Goal: Task Accomplishment & Management: Manage account settings

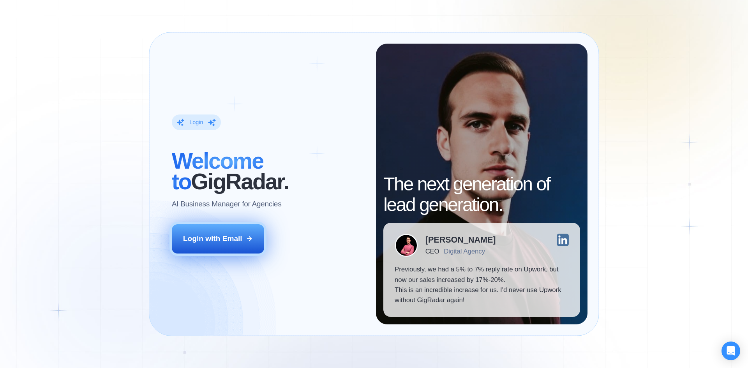
click at [220, 240] on div "Login with Email" at bounding box center [212, 239] width 59 height 10
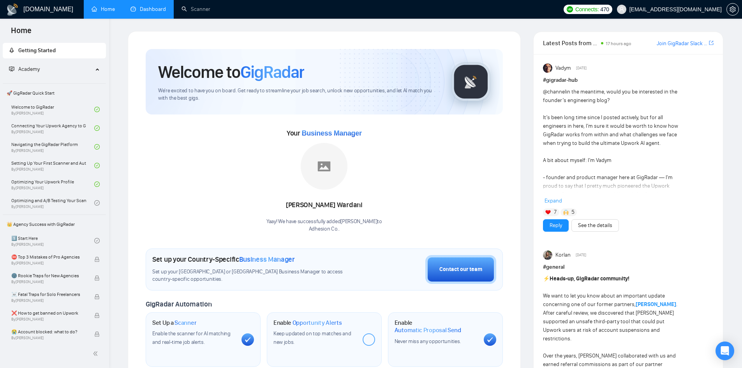
click at [151, 11] on link "Dashboard" at bounding box center [147, 9] width 35 height 7
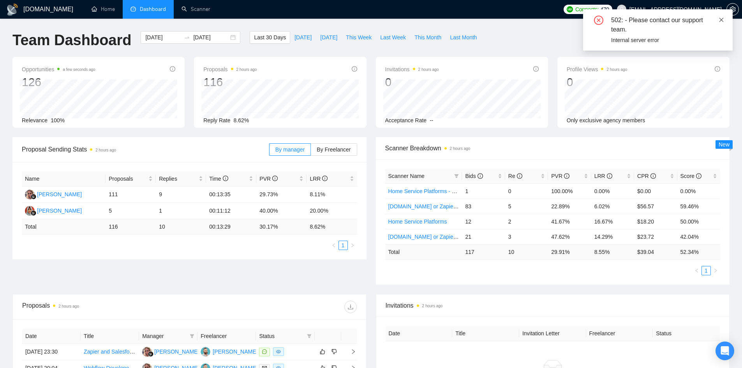
click at [720, 21] on icon "close" at bounding box center [721, 20] width 4 height 4
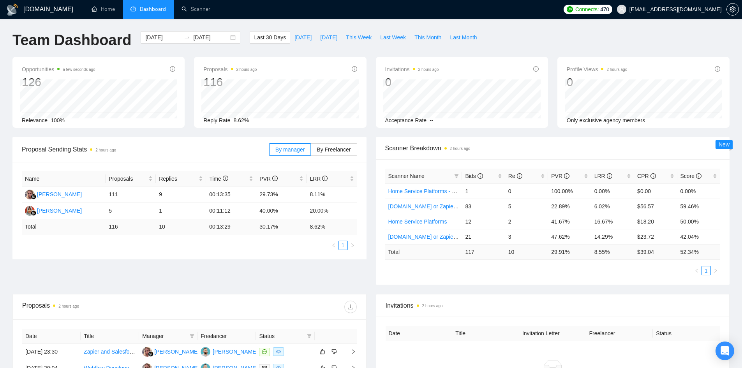
click at [642, 40] on div "Team Dashboard 2025-09-08 2025-10-08 Last 30 Days Today Yesterday This Week Las…" at bounding box center [371, 44] width 726 height 26
click at [369, 59] on div "Proposals 2 hours ago 116 Reply Rate 8.62%" at bounding box center [279, 92] width 181 height 71
click at [491, 176] on span "Bids" at bounding box center [480, 176] width 31 height 9
click at [619, 179] on span "LRR" at bounding box center [609, 176] width 31 height 9
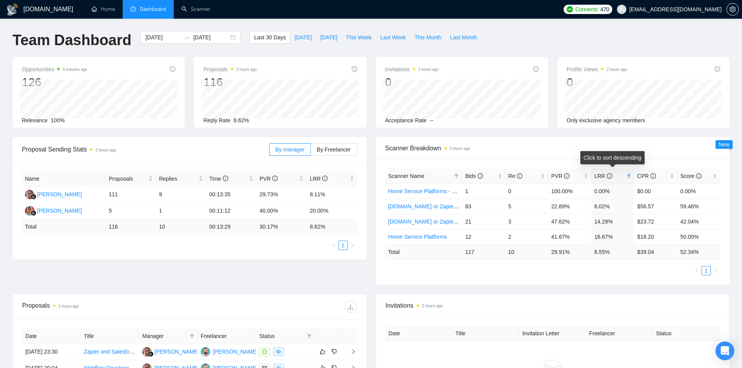
click at [621, 178] on span "LRR" at bounding box center [609, 176] width 31 height 9
click at [226, 37] on div "2025-09-08 2025-10-08" at bounding box center [191, 37] width 100 height 12
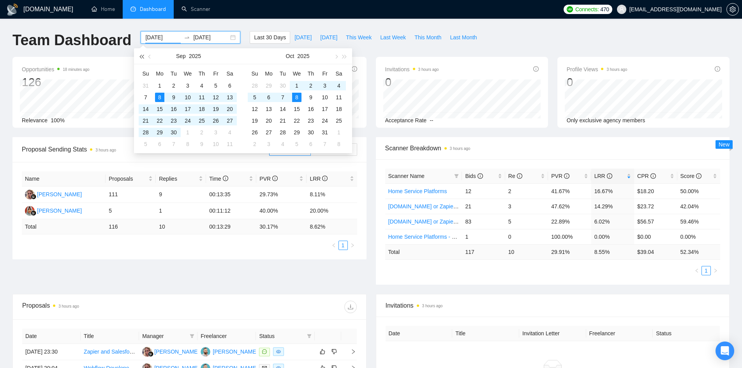
click at [143, 58] on span "button" at bounding box center [141, 57] width 4 height 4
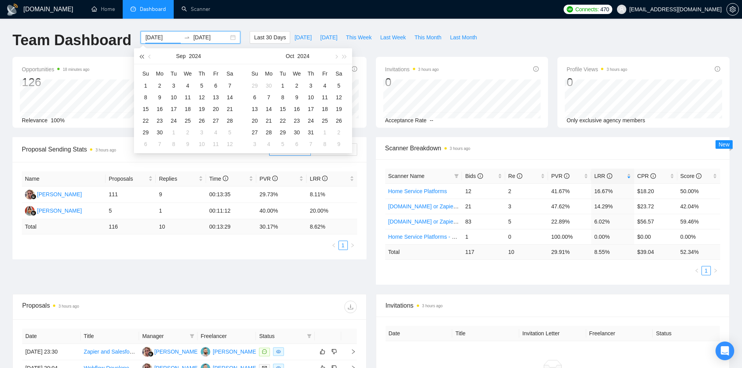
click at [143, 58] on span "button" at bounding box center [141, 57] width 4 height 4
click at [345, 58] on button "button" at bounding box center [344, 56] width 9 height 16
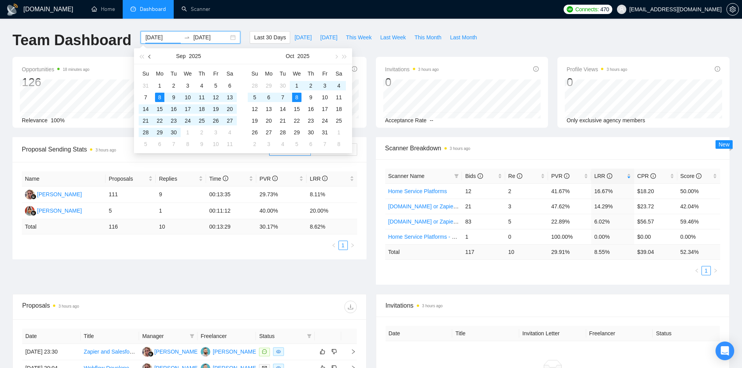
click at [150, 56] on span "button" at bounding box center [150, 57] width 4 height 4
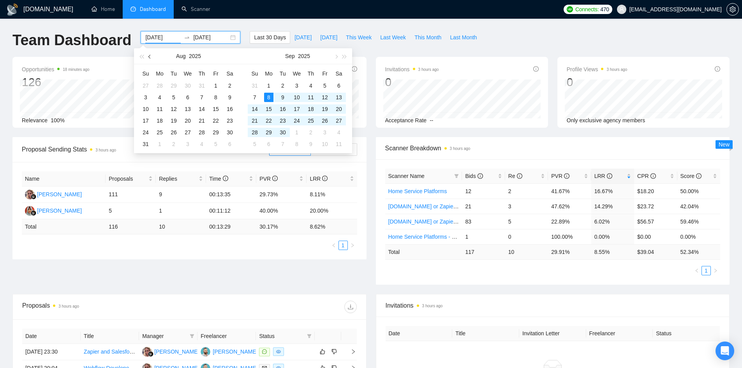
click at [150, 56] on span "button" at bounding box center [150, 57] width 4 height 4
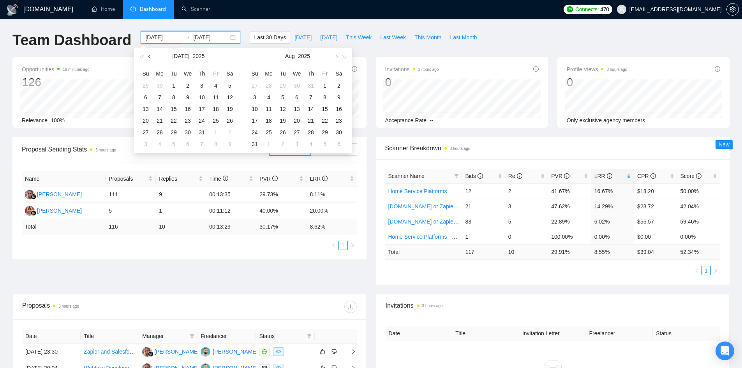
click at [150, 56] on span "button" at bounding box center [150, 57] width 4 height 4
type input "2025-06-01"
click at [144, 84] on div "1" at bounding box center [145, 85] width 9 height 9
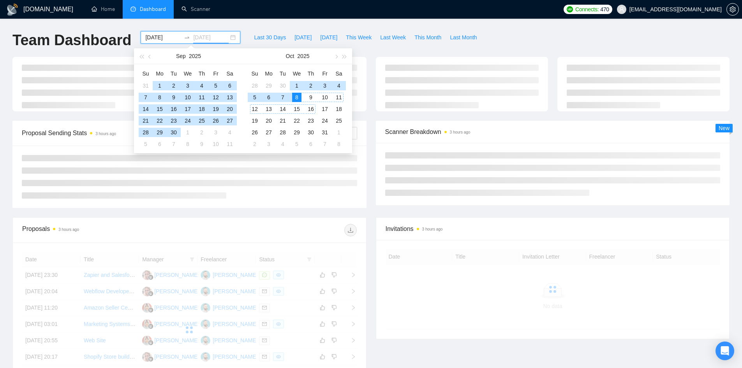
type input "[DATE]"
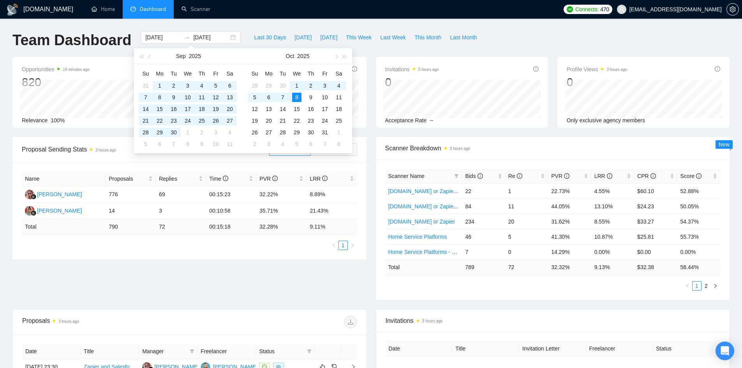
click at [260, 23] on div "GigRadar.io Home Dashboard Scanner Connects: 470 rwarner@adhesion.co Team Dashb…" at bounding box center [371, 308] width 742 height 617
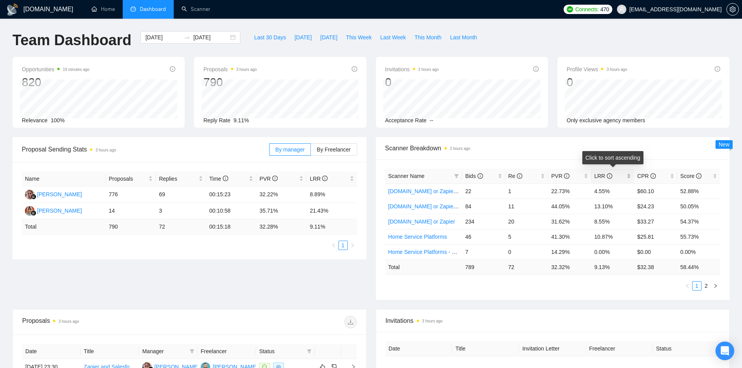
click at [601, 174] on span "LRR" at bounding box center [603, 176] width 18 height 6
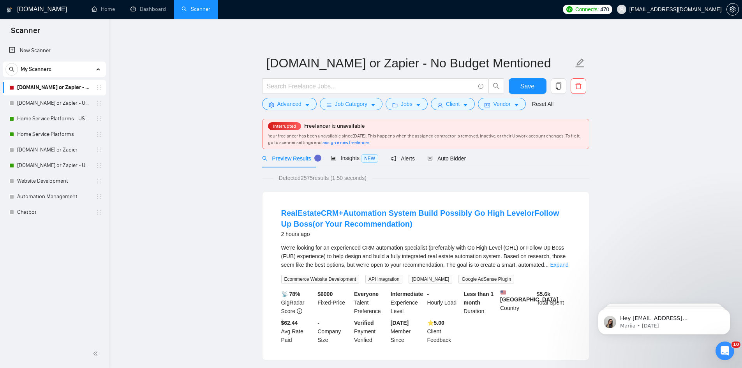
click at [369, 142] on span "assign a new freelancer" at bounding box center [345, 142] width 46 height 5
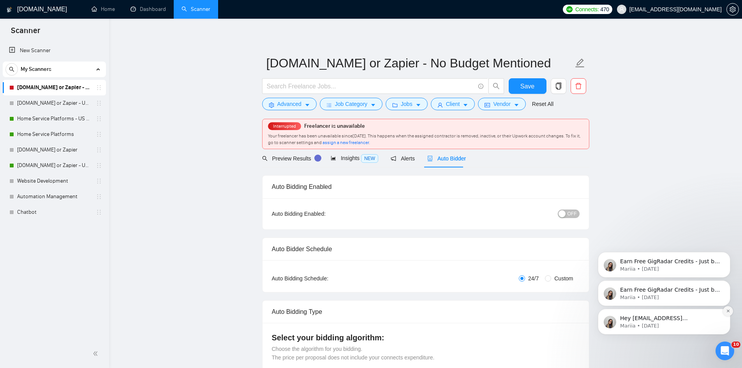
click at [728, 311] on icon "Dismiss notification" at bounding box center [728, 311] width 4 height 4
click at [728, 311] on icon "Dismiss notification" at bounding box center [728, 312] width 4 height 4
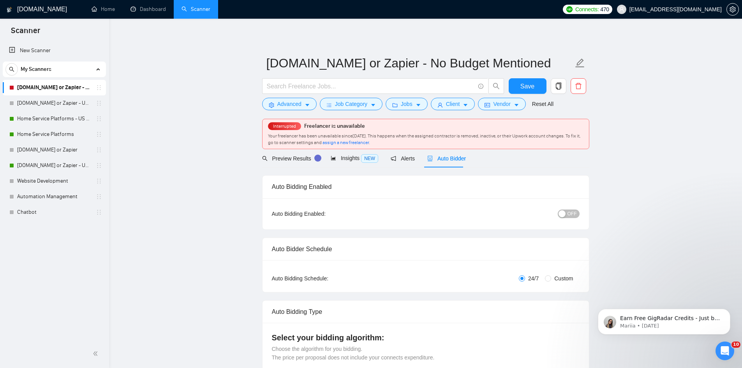
click at [728, 311] on icon "Dismiss notification" at bounding box center [728, 312] width 4 height 4
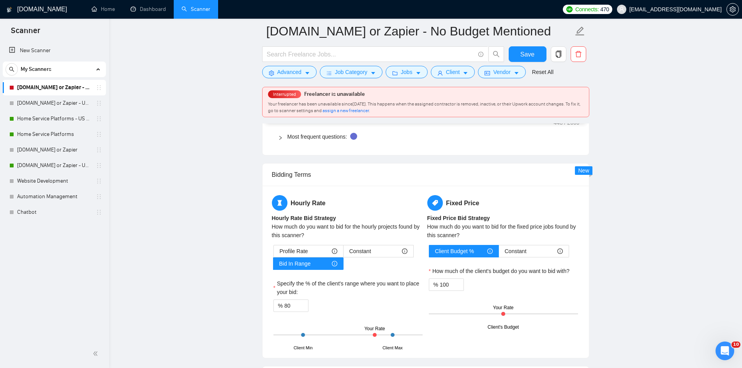
scroll to position [1207, 0]
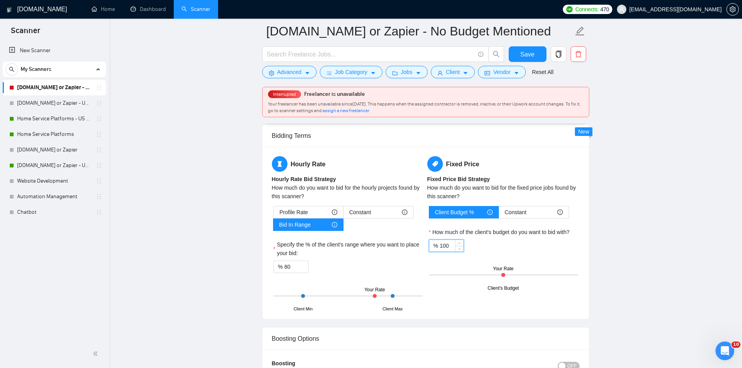
drag, startPoint x: 439, startPoint y: 245, endPoint x: 448, endPoint y: 244, distance: 9.4
click at [448, 244] on input "100" at bounding box center [452, 246] width 24 height 12
type input "90"
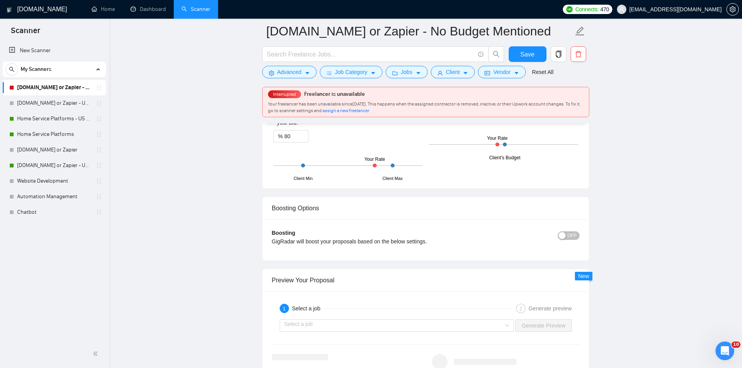
scroll to position [1324, 0]
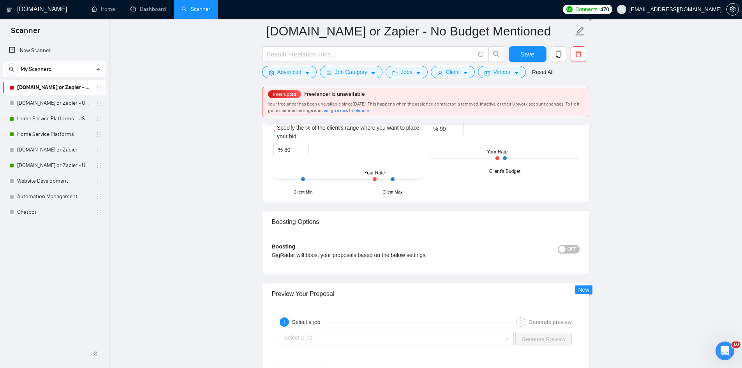
click at [571, 249] on span "OFF" at bounding box center [571, 249] width 9 height 9
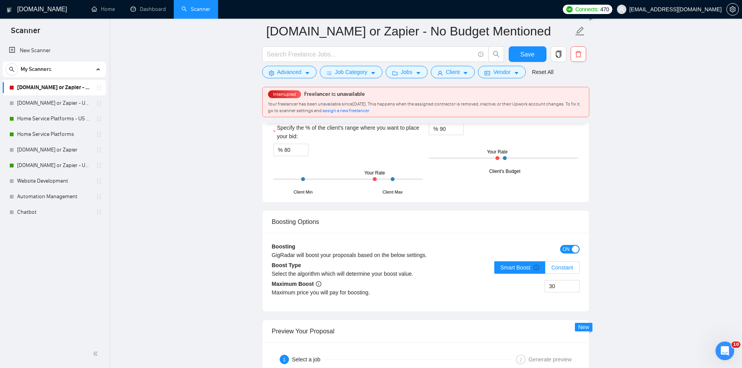
click at [561, 266] on span "Constant" at bounding box center [562, 267] width 22 height 6
click at [545, 269] on input "Constant" at bounding box center [545, 269] width 0 height 0
click at [525, 267] on span "Smart Boost" at bounding box center [519, 267] width 39 height 6
click at [494, 269] on input "Smart Boost" at bounding box center [494, 269] width 0 height 0
click at [574, 250] on div "button" at bounding box center [575, 249] width 7 height 7
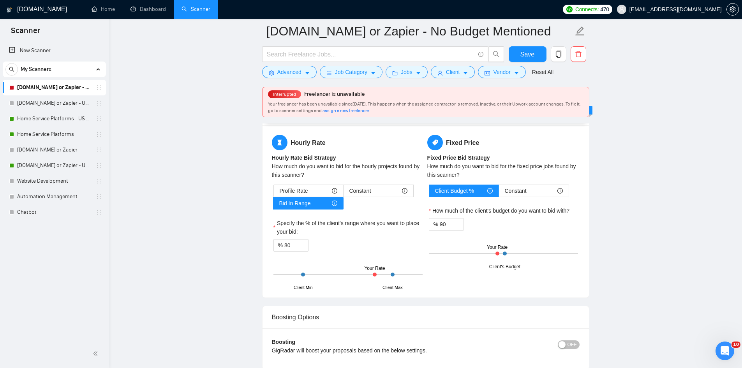
scroll to position [1207, 0]
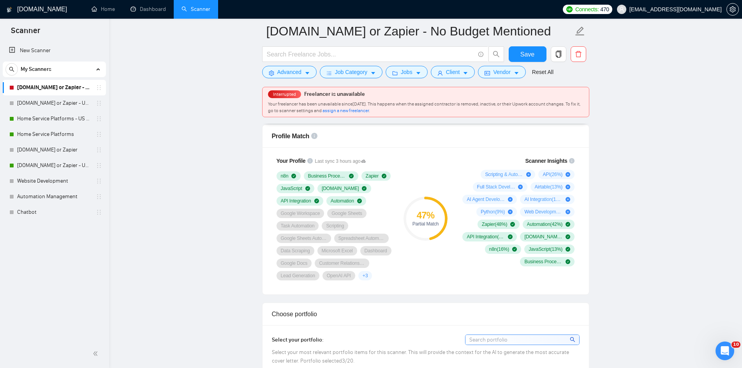
scroll to position [467, 0]
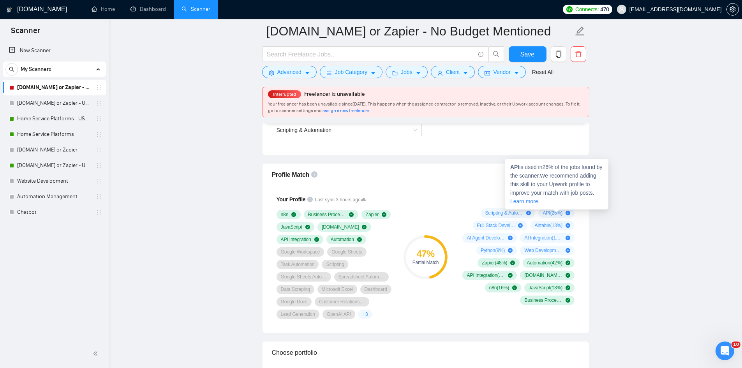
click at [539, 203] on link "Learn more." at bounding box center [524, 201] width 29 height 6
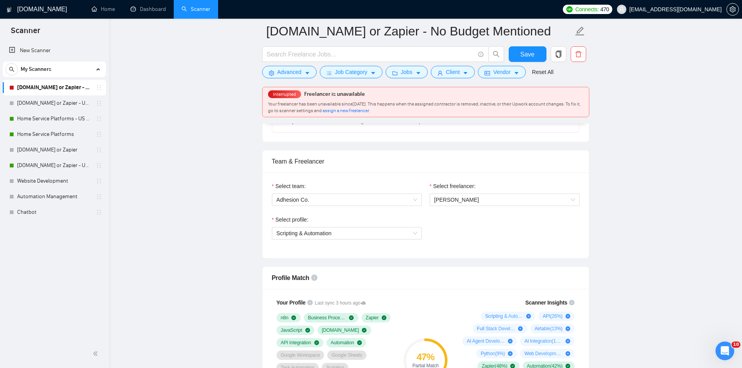
scroll to position [350, 0]
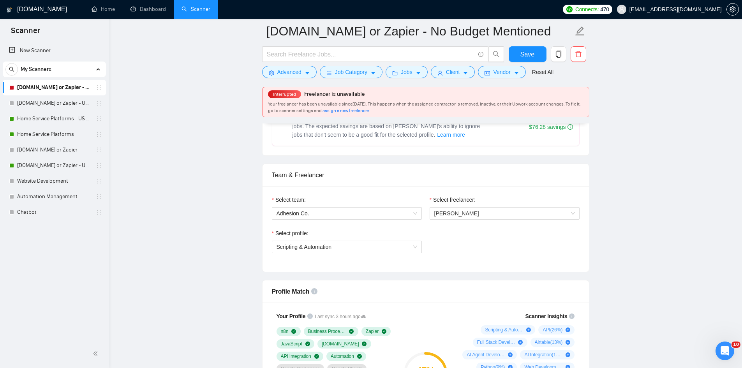
click at [369, 112] on span "assign a new freelancer" at bounding box center [345, 110] width 46 height 5
click at [369, 110] on span "assign a new freelancer" at bounding box center [345, 110] width 46 height 5
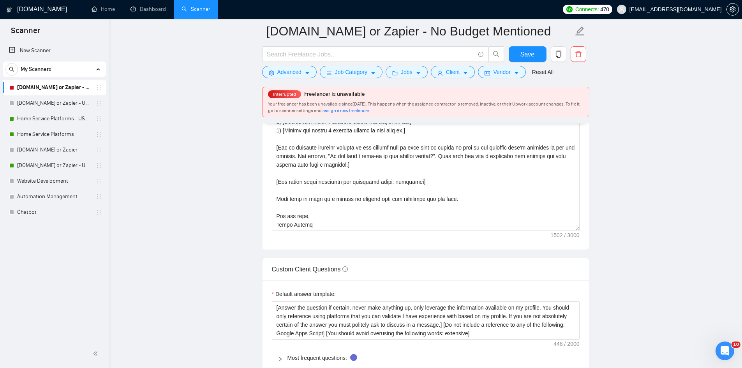
scroll to position [933, 0]
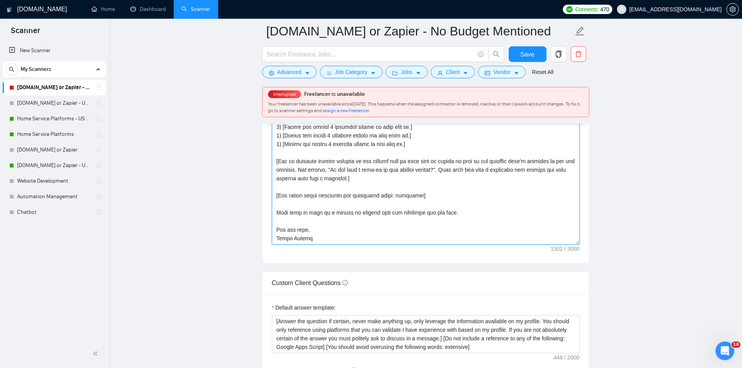
click at [440, 197] on textarea "Cover letter template:" at bounding box center [426, 156] width 308 height 175
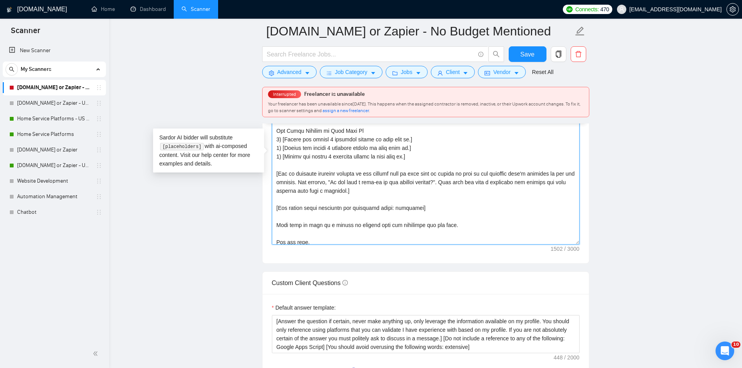
scroll to position [51, 0]
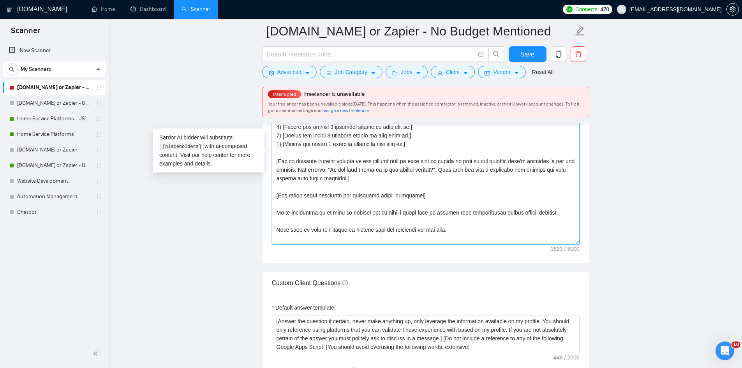
click at [276, 211] on textarea "Cover letter template:" at bounding box center [426, 156] width 308 height 175
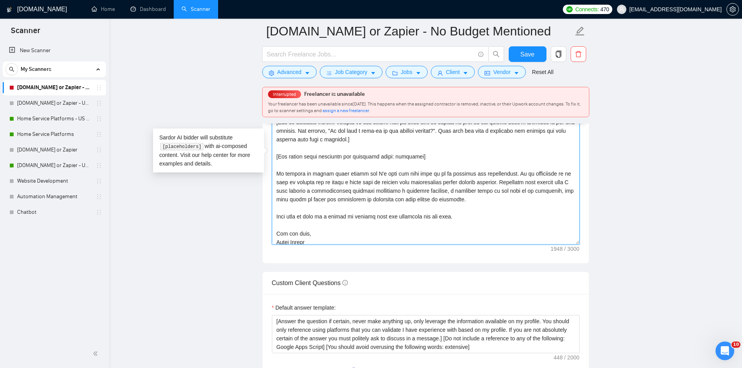
scroll to position [94, 0]
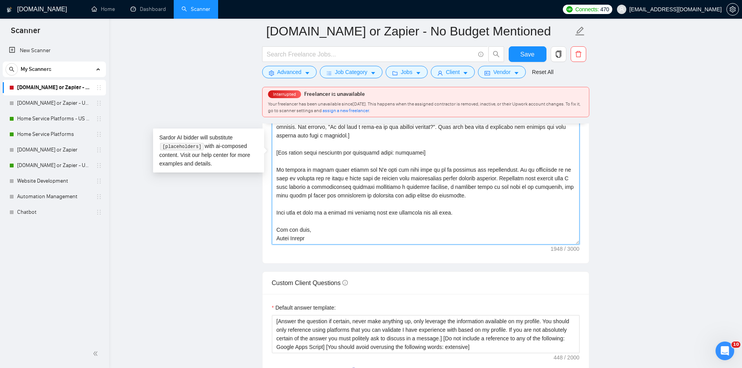
click at [277, 170] on textarea "Cover letter template:" at bounding box center [426, 156] width 308 height 175
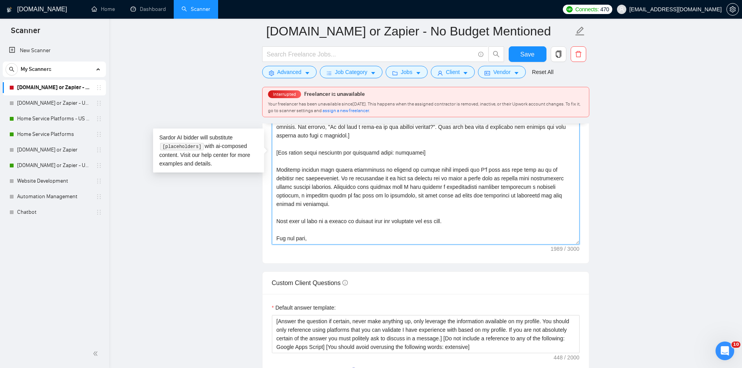
drag, startPoint x: 401, startPoint y: 170, endPoint x: 452, endPoint y: 170, distance: 51.4
click at [452, 170] on textarea "Cover letter template:" at bounding box center [426, 156] width 308 height 175
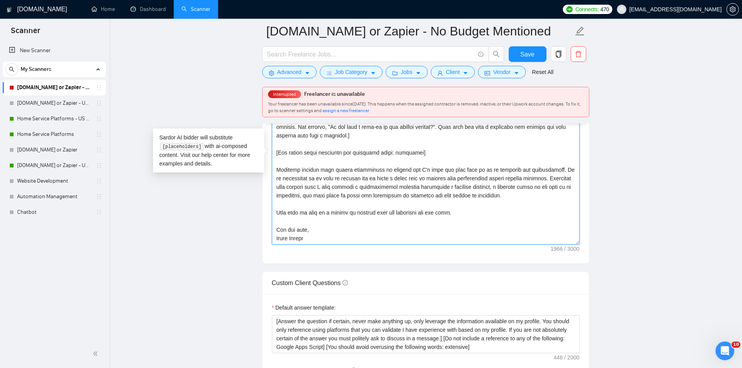
click at [544, 169] on textarea "Cover letter template:" at bounding box center [426, 156] width 308 height 175
drag, startPoint x: 534, startPoint y: 197, endPoint x: 267, endPoint y: 161, distance: 268.8
click at [532, 194] on textarea "Cover letter template:" at bounding box center [426, 156] width 308 height 175
drag, startPoint x: 531, startPoint y: 195, endPoint x: 283, endPoint y: 162, distance: 250.2
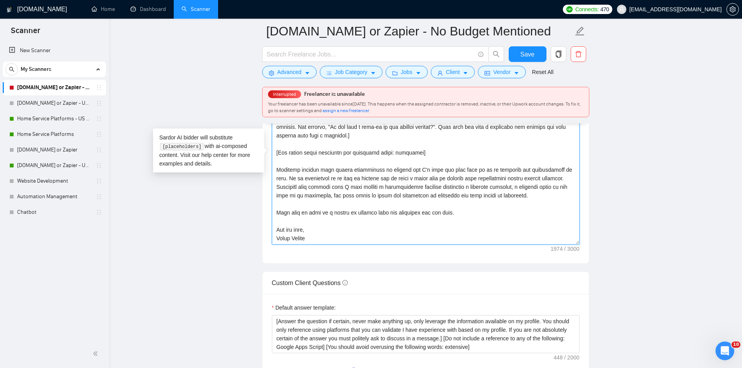
click at [283, 162] on textarea "Cover letter template:" at bounding box center [426, 156] width 308 height 175
click at [543, 193] on textarea "Cover letter template:" at bounding box center [426, 156] width 308 height 175
click at [483, 211] on textarea "Cover letter template:" at bounding box center [426, 156] width 308 height 175
drag, startPoint x: 545, startPoint y: 212, endPoint x: 268, endPoint y: 159, distance: 282.2
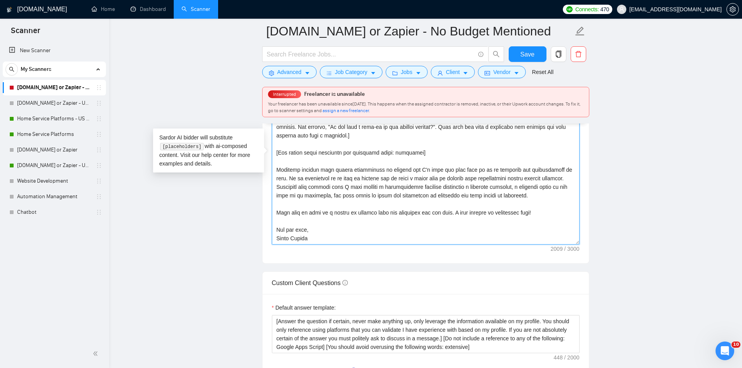
type textarea "Hey there [Insert client name here with a space before their name if found. Do …"
click at [637, 195] on main "Make.com or Zapier - No Budget Mentioned Save Advanced Job Category Jobs Client…" at bounding box center [425, 228] width 608 height 2261
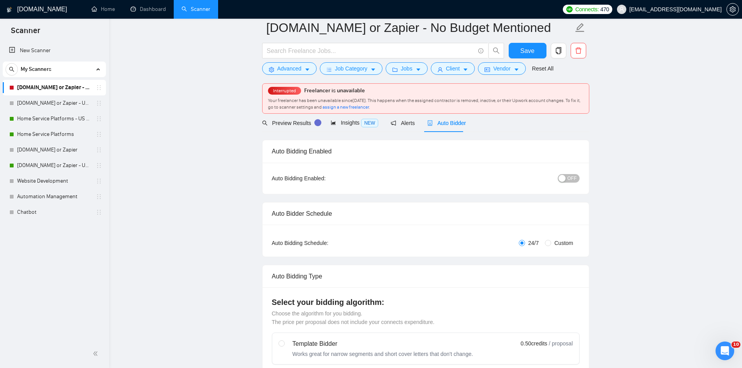
scroll to position [0, 0]
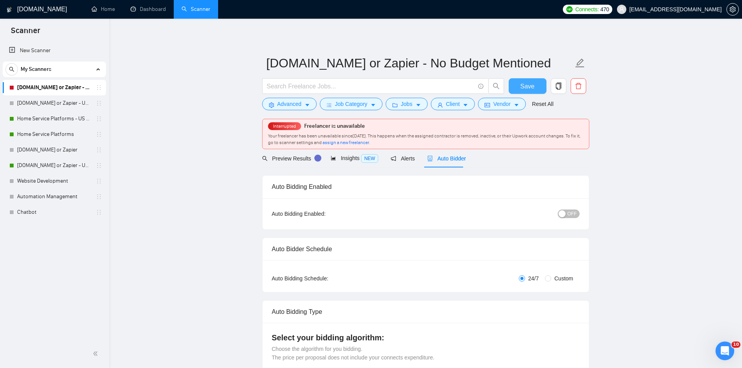
click at [523, 83] on span "Save" at bounding box center [527, 86] width 14 height 10
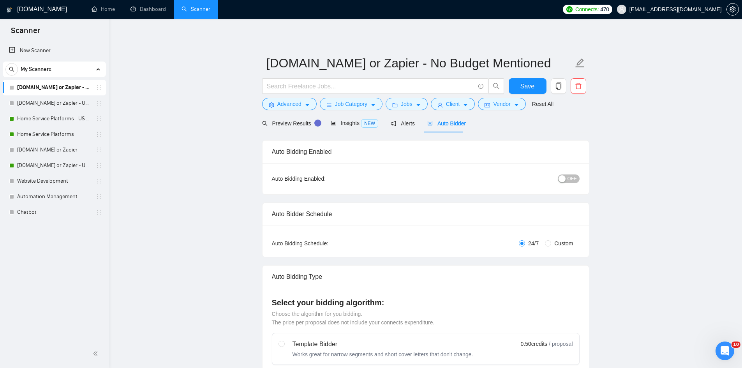
click at [572, 179] on span "OFF" at bounding box center [571, 178] width 9 height 9
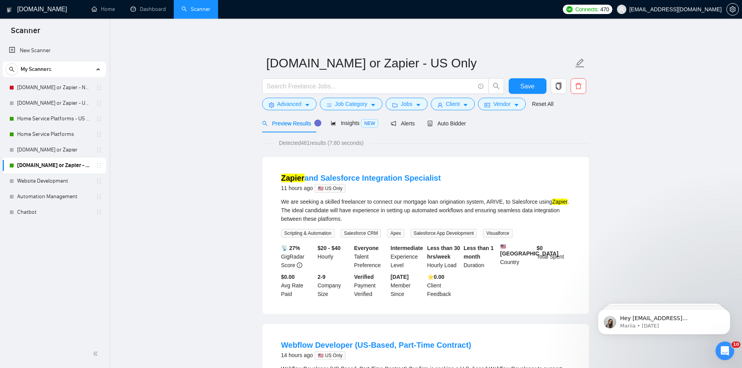
click at [446, 122] on span "Auto Bidder" at bounding box center [446, 123] width 39 height 6
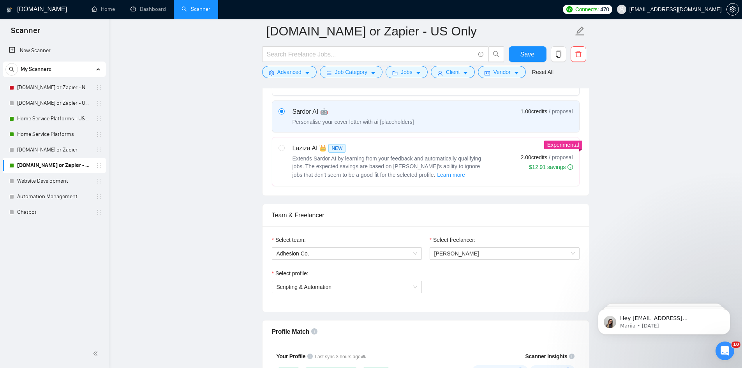
scroll to position [273, 0]
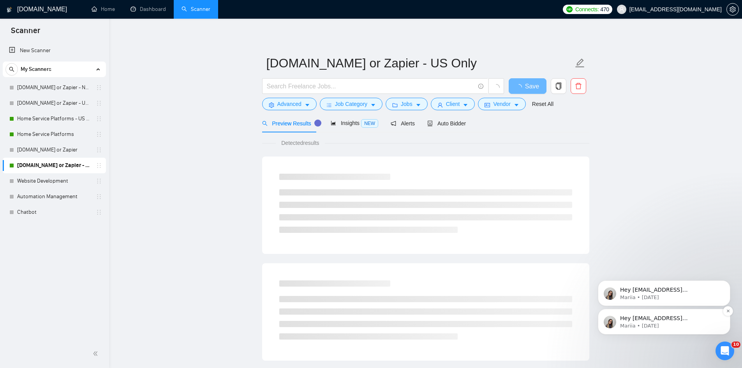
click at [699, 320] on span "Hey [EMAIL_ADDRESS][DOMAIN_NAME], Looks like your Upwork agency Adhesion Co. ra…" at bounding box center [670, 372] width 100 height 114
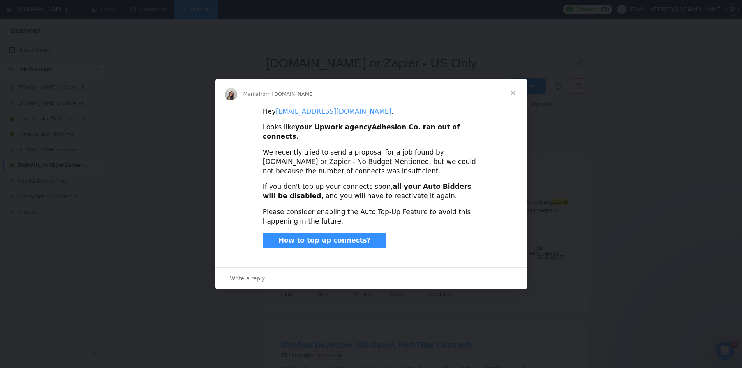
click at [512, 97] on span "Close" at bounding box center [513, 93] width 28 height 28
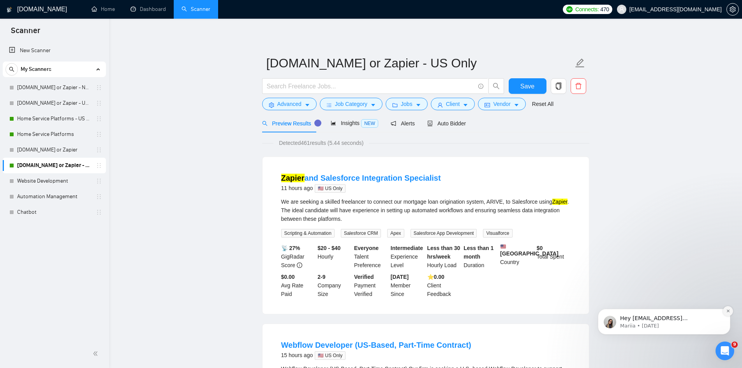
click at [727, 311] on icon "Dismiss notification" at bounding box center [728, 311] width 4 height 4
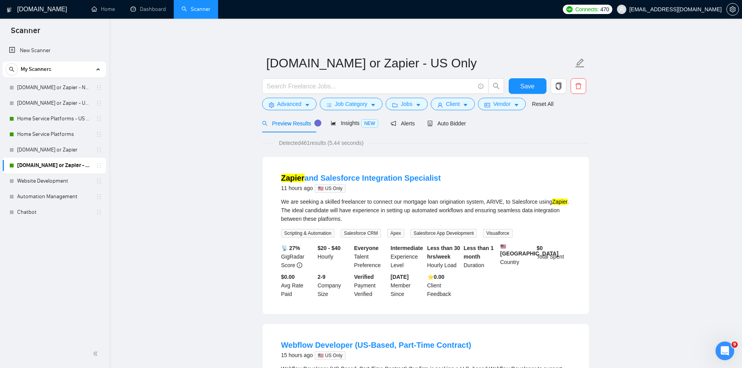
click at [446, 121] on span "Auto Bidder" at bounding box center [446, 123] width 39 height 6
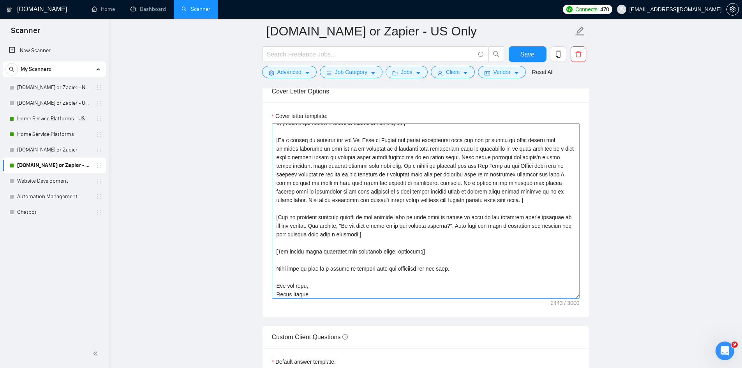
scroll to position [128, 0]
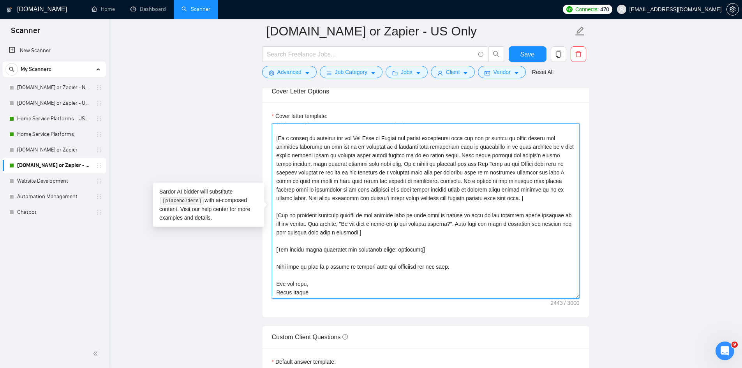
drag, startPoint x: 464, startPoint y: 266, endPoint x: 269, endPoint y: 262, distance: 195.1
click at [269, 262] on div "Cover letter template:" at bounding box center [425, 209] width 326 height 215
paste textarea "Previous clients have really appreciated my process and I'm sure you will find …"
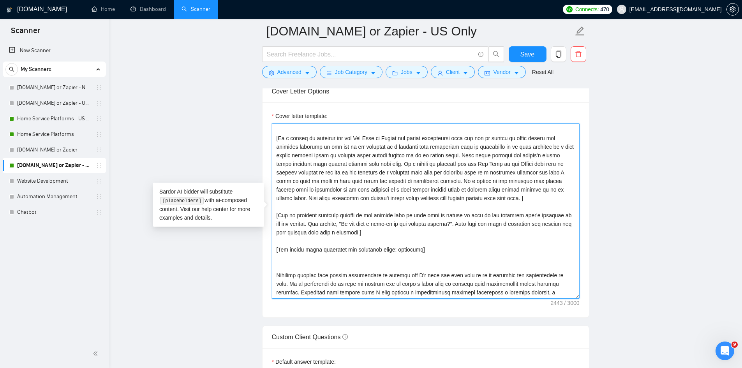
scroll to position [152, 0]
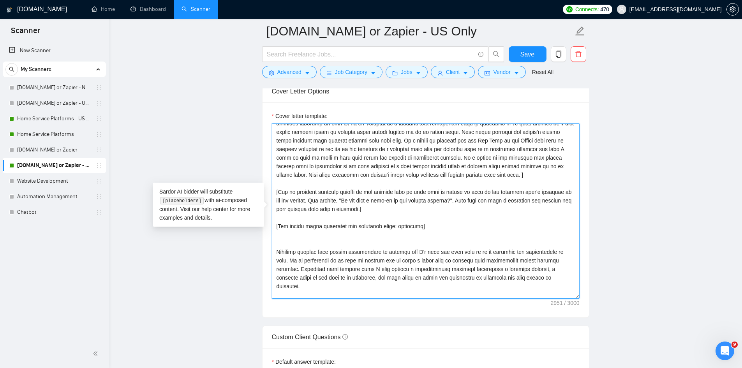
click at [413, 244] on textarea "Cover letter template:" at bounding box center [426, 210] width 308 height 175
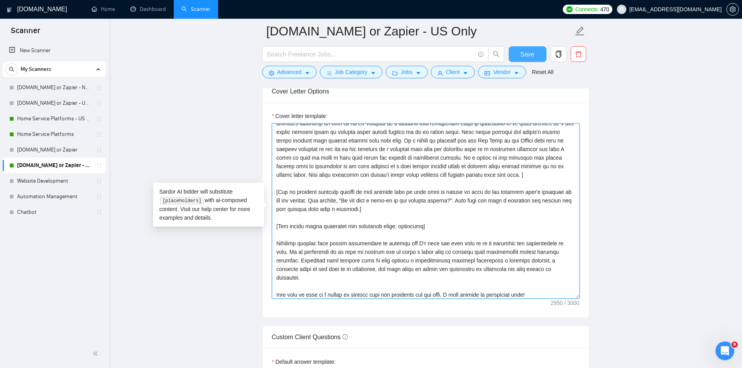
type textarea "Hey there [Insert client name here with a space before their name if found. Do …"
click at [527, 51] on span "Save" at bounding box center [527, 54] width 14 height 10
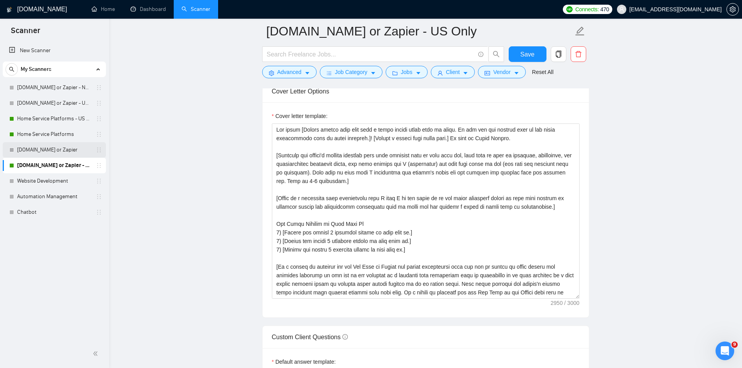
click at [42, 150] on link "[DOMAIN_NAME] or Zapier" at bounding box center [54, 150] width 74 height 16
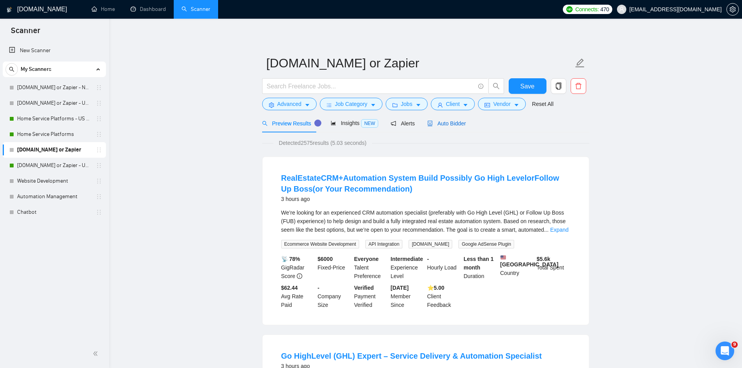
click at [442, 121] on span "Auto Bidder" at bounding box center [446, 123] width 39 height 6
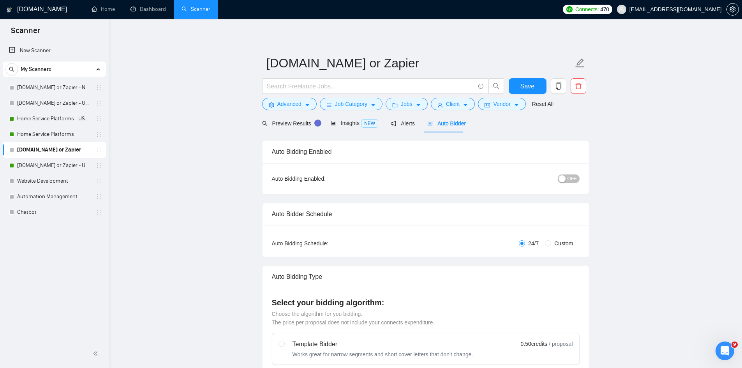
checkbox input "true"
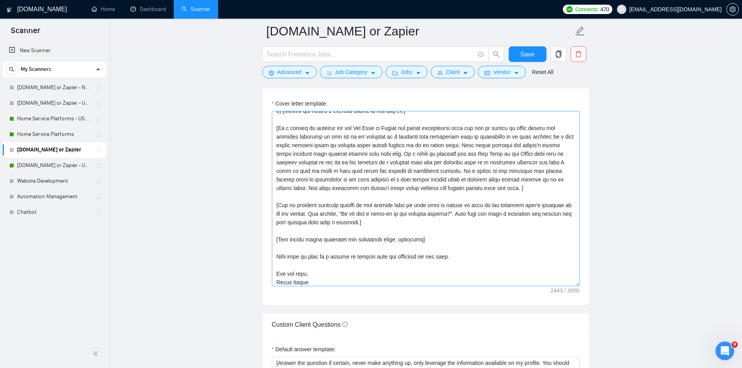
scroll to position [128, 0]
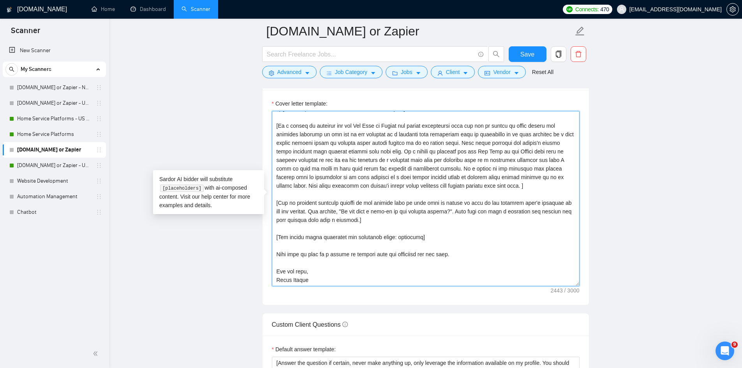
drag, startPoint x: 460, startPoint y: 253, endPoint x: 273, endPoint y: 248, distance: 187.0
click at [273, 248] on textarea "Cover letter template:" at bounding box center [426, 198] width 308 height 175
paste textarea "Previous clients have really appreciated my process and I'm sure you will find …"
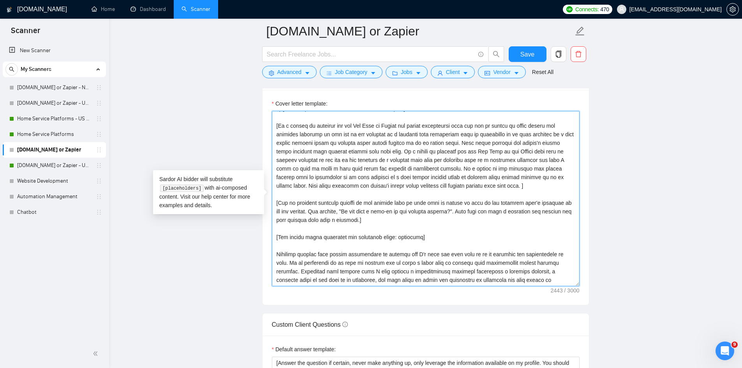
scroll to position [143, 0]
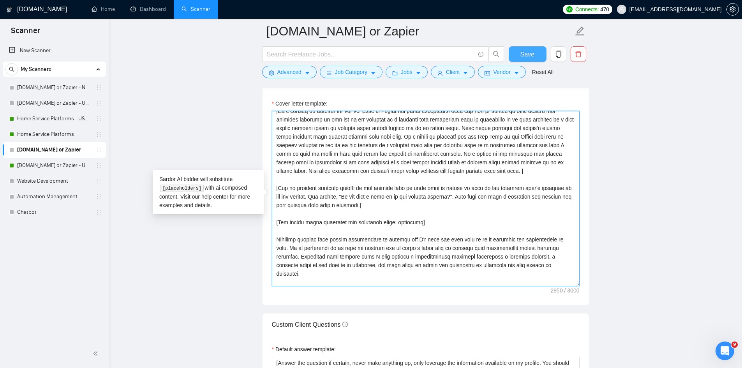
type textarea "Hey there [Insert client name here with a space before their name if found. Do …"
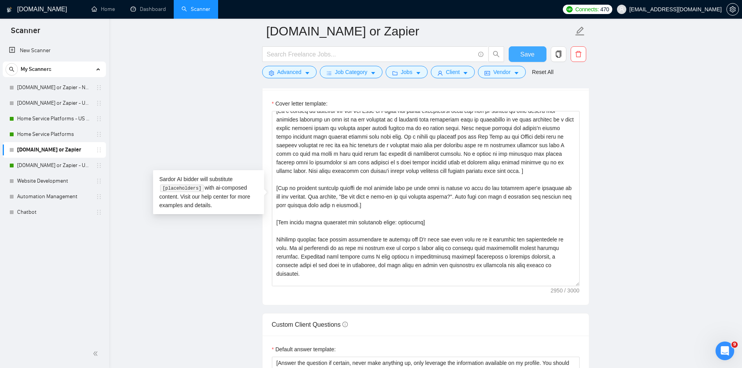
click at [524, 57] on span "Save" at bounding box center [527, 54] width 14 height 10
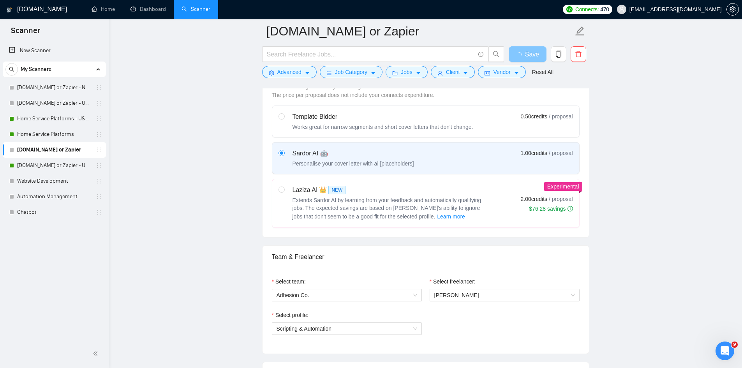
scroll to position [49, 0]
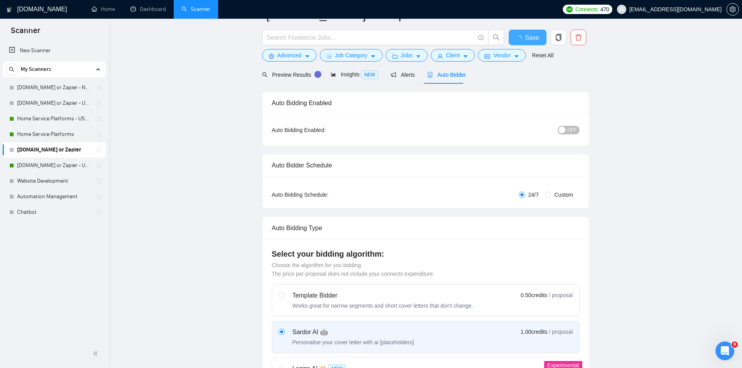
checkbox input "true"
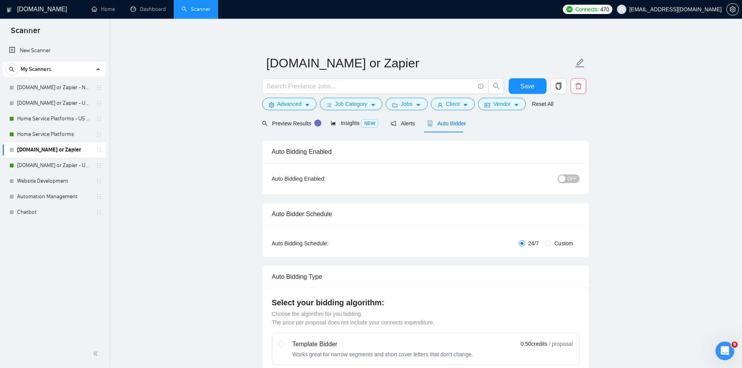
click at [569, 178] on span "OFF" at bounding box center [571, 178] width 9 height 9
click at [526, 83] on span "Save" at bounding box center [527, 86] width 14 height 10
checkbox input "true"
click at [45, 134] on link "Home Service Platforms" at bounding box center [54, 135] width 74 height 16
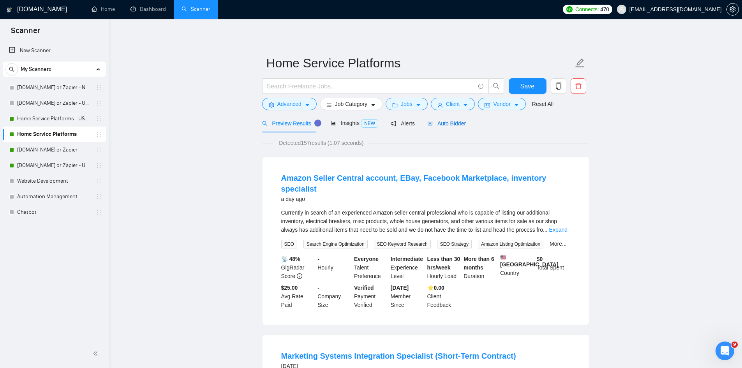
click at [436, 121] on span "Auto Bidder" at bounding box center [446, 123] width 39 height 6
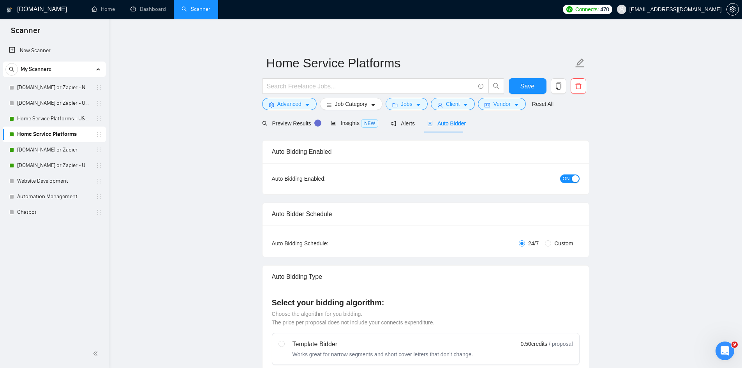
checkbox input "true"
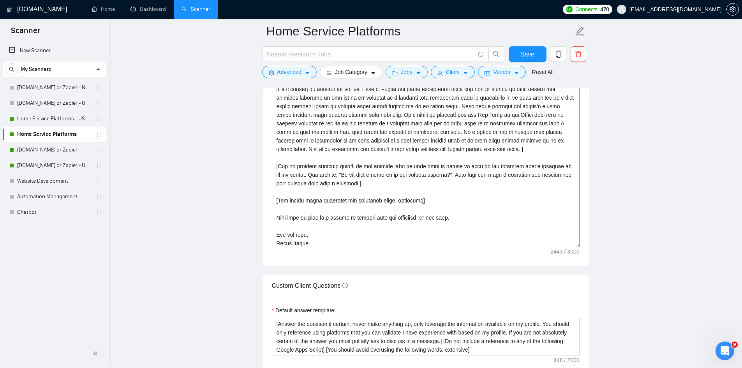
scroll to position [128, 0]
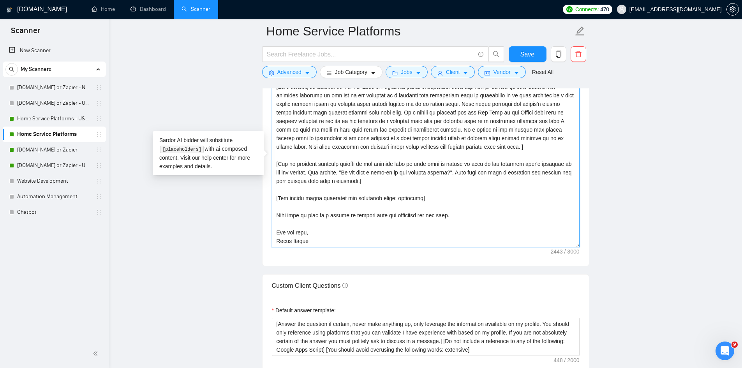
drag, startPoint x: 468, startPoint y: 212, endPoint x: 289, endPoint y: 208, distance: 179.5
click at [289, 208] on textarea "Cover letter template:" at bounding box center [426, 159] width 308 height 175
paste textarea "Previous clients have really appreciated my process and I'm sure you will find …"
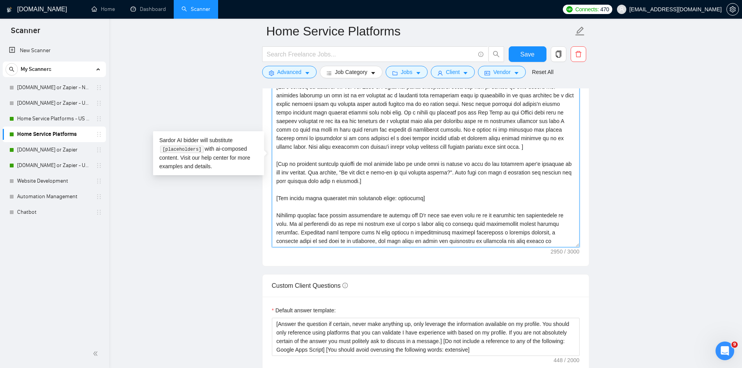
scroll to position [143, 0]
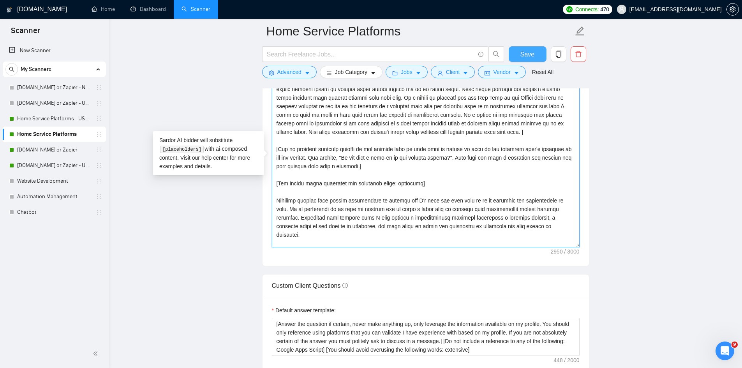
type textarea "Hey there [Insert client name here with a space before their name if found. Do …"
click at [528, 53] on span "Save" at bounding box center [527, 54] width 14 height 10
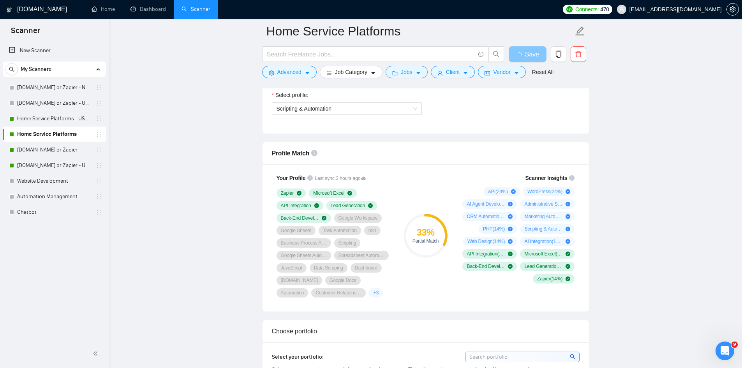
scroll to position [467, 0]
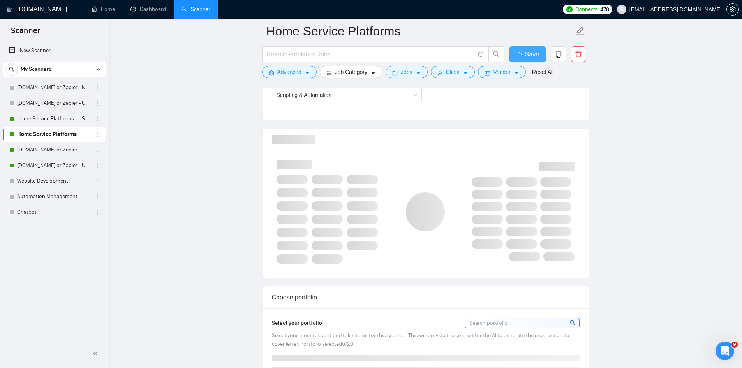
checkbox input "true"
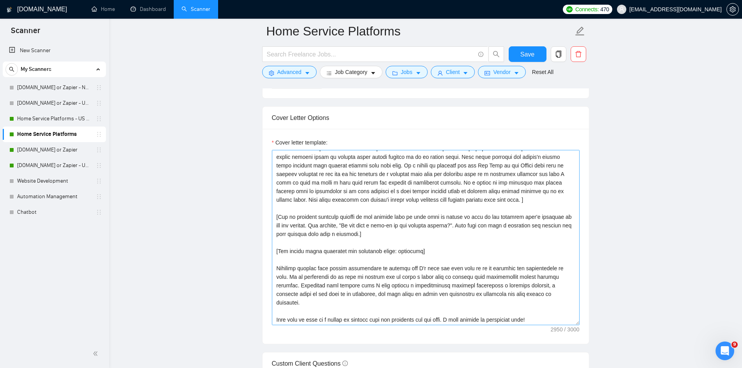
scroll to position [156, 0]
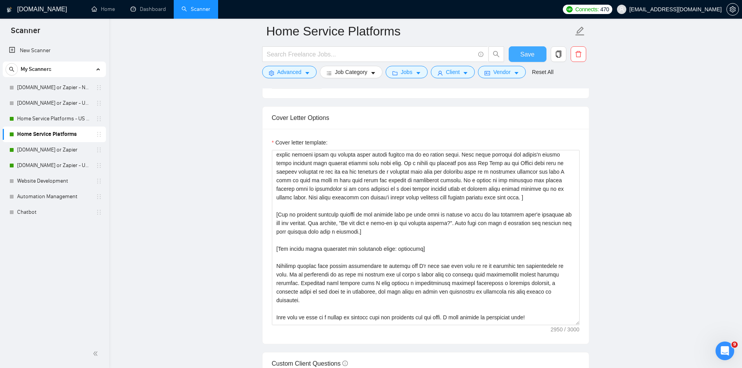
click at [522, 53] on span "Save" at bounding box center [527, 54] width 14 height 10
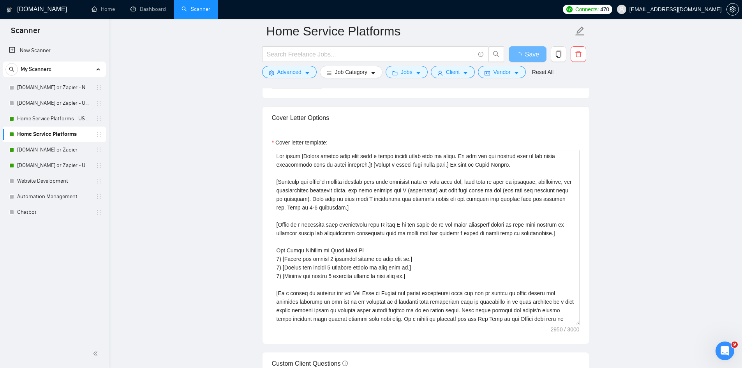
drag, startPoint x: 55, startPoint y: 118, endPoint x: 137, endPoint y: 123, distance: 81.5
click at [55, 118] on link "Home Service Platforms - US Only" at bounding box center [54, 119] width 74 height 16
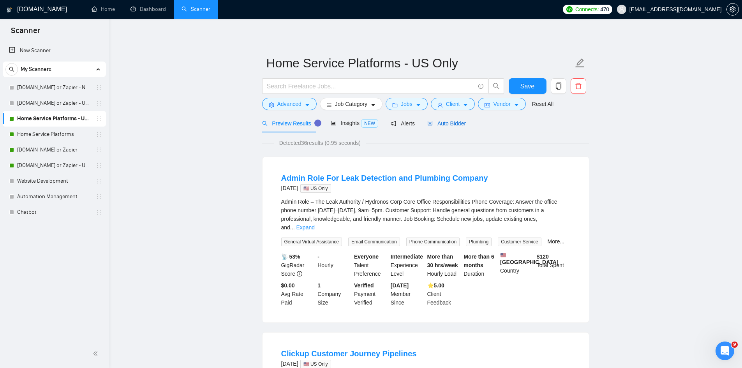
click at [439, 124] on span "Auto Bidder" at bounding box center [446, 123] width 39 height 6
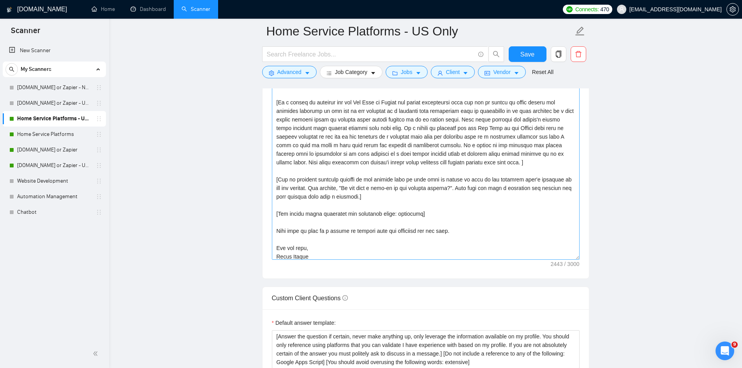
scroll to position [128, 0]
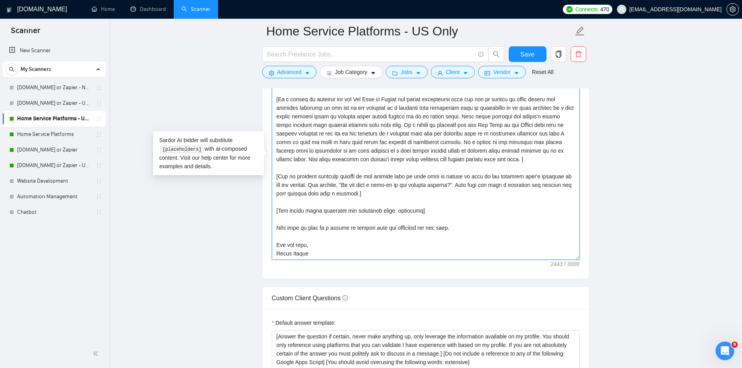
drag, startPoint x: 468, startPoint y: 210, endPoint x: 321, endPoint y: 208, distance: 146.8
click at [321, 208] on textarea "Cover letter template:" at bounding box center [426, 171] width 308 height 175
drag, startPoint x: 466, startPoint y: 215, endPoint x: 291, endPoint y: 209, distance: 174.5
click at [291, 209] on textarea "Cover letter template:" at bounding box center [426, 171] width 308 height 175
paste textarea "Previous clients have really appreciated my process and I'm sure you will find …"
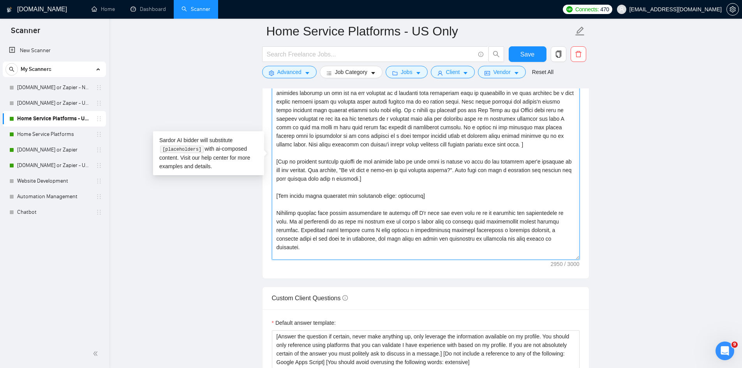
scroll to position [171, 0]
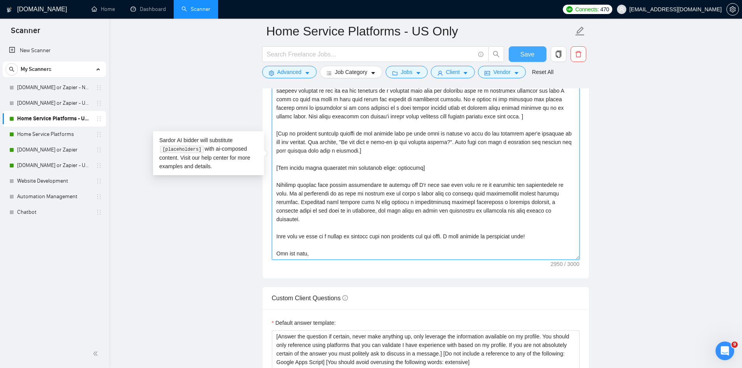
type textarea "Hey there [Insert client name here with a space before their name if found. Do …"
click at [526, 55] on span "Save" at bounding box center [527, 54] width 14 height 10
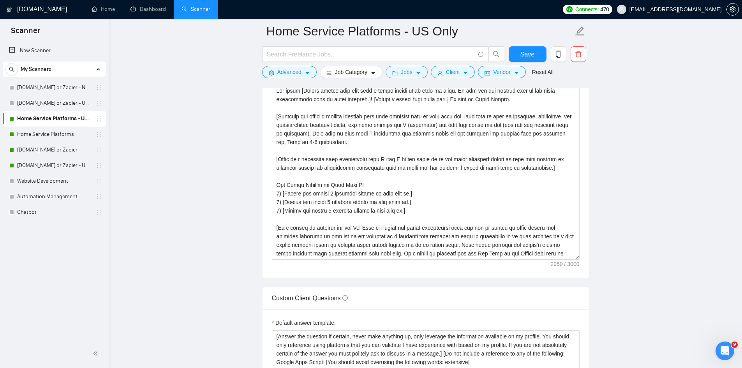
click at [215, 113] on main "Home Service Platforms - US Only Save Advanced Job Category Jobs Client Vendor …" at bounding box center [425, 254] width 608 height 2237
click at [145, 11] on link "Dashboard" at bounding box center [147, 9] width 35 height 7
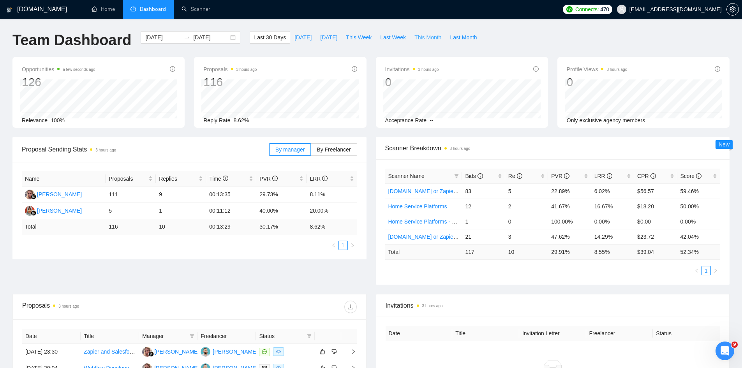
click at [420, 37] on span "This Month" at bounding box center [427, 37] width 27 height 9
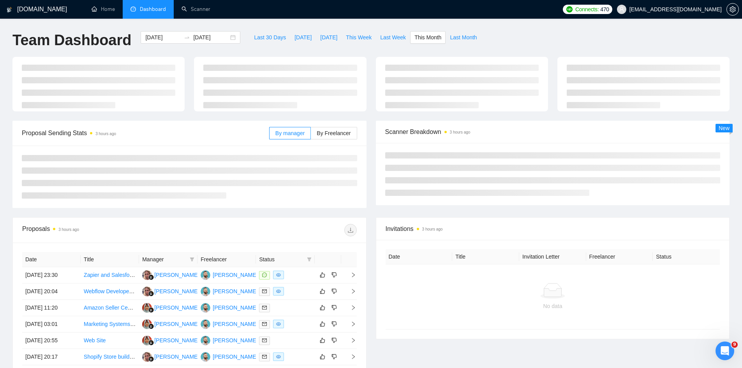
type input "[DATE]"
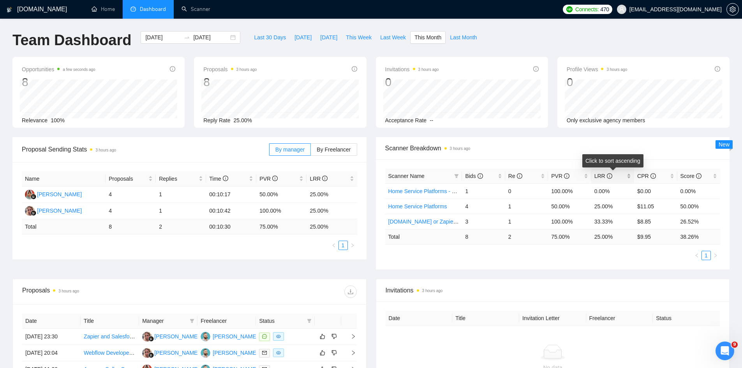
click at [618, 176] on span "LRR" at bounding box center [609, 176] width 31 height 9
click at [626, 176] on div "LRR" at bounding box center [612, 176] width 37 height 9
click at [372, 130] on div "Opportunities a few seconds ago 8 Relevance 100% Proposals 3 hours ago 8 Reply …" at bounding box center [371, 97] width 726 height 80
click at [456, 37] on span "Last Month" at bounding box center [463, 37] width 27 height 9
type input "[DATE]"
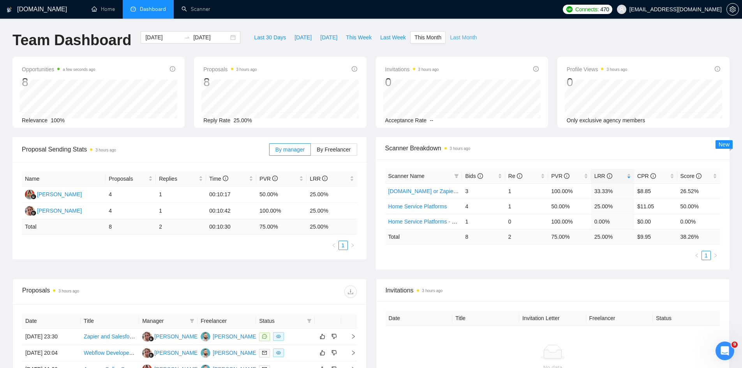
type input "[DATE]"
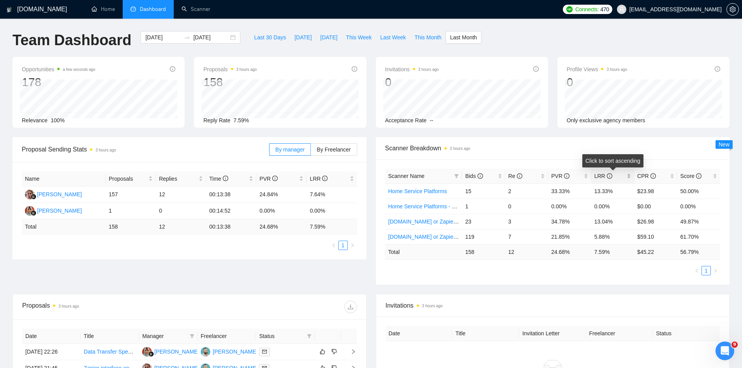
click at [622, 176] on span "LRR" at bounding box center [609, 176] width 31 height 9
click at [194, 7] on link "Scanner" at bounding box center [195, 9] width 29 height 7
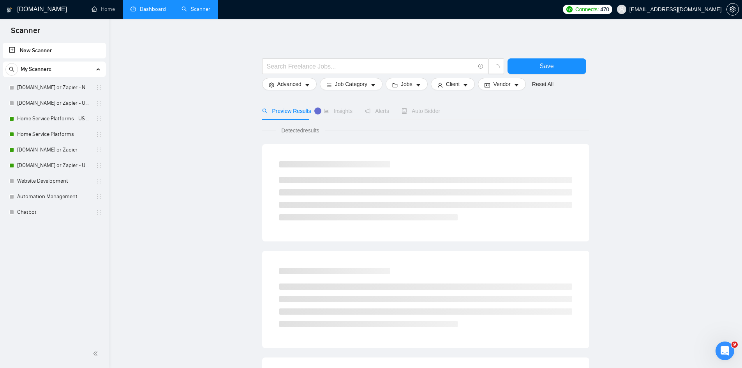
click at [149, 7] on link "Dashboard" at bounding box center [147, 9] width 35 height 7
